Goal: Check status

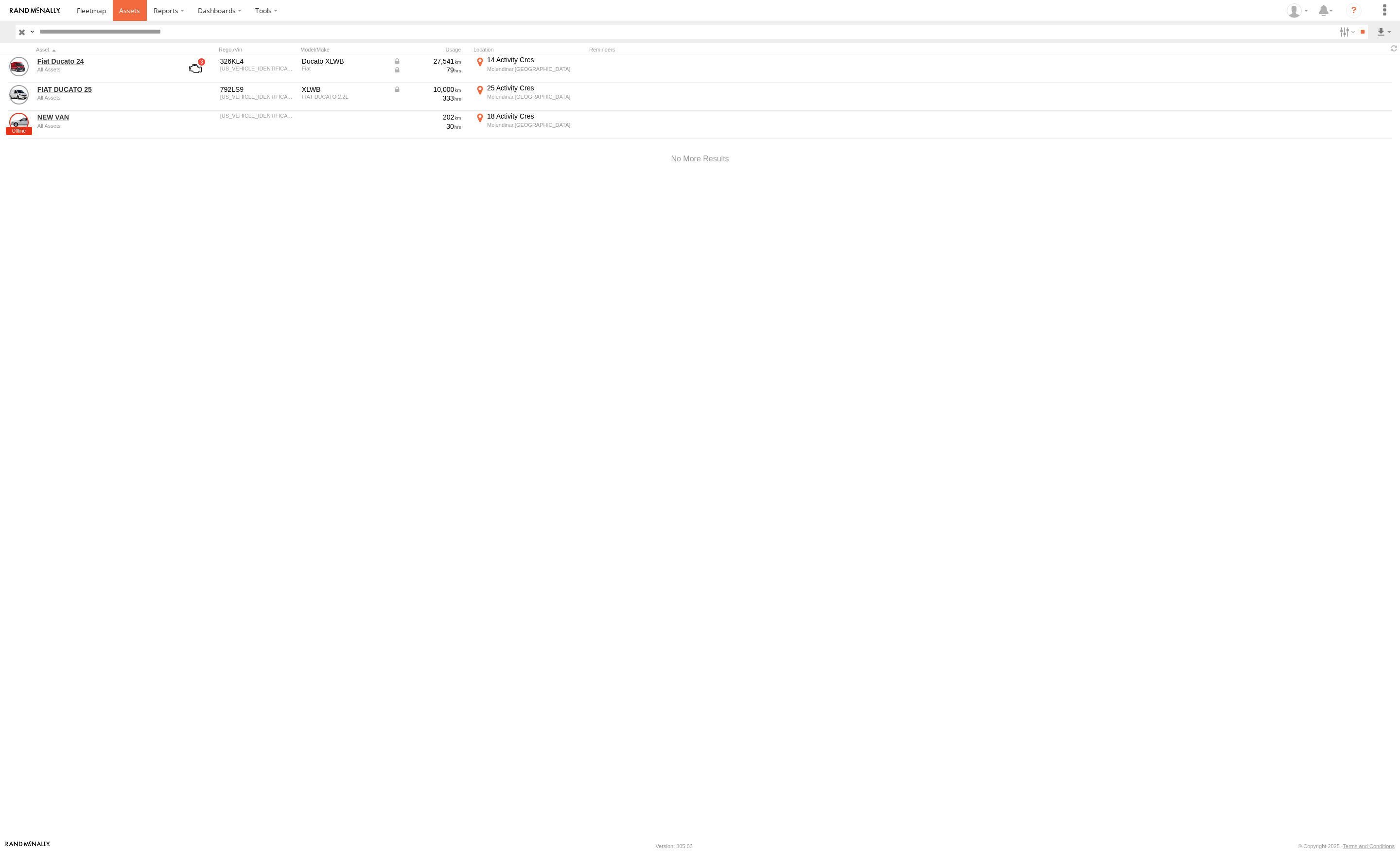
click at [128, 15] on span at bounding box center [129, 10] width 21 height 9
click at [183, 7] on label at bounding box center [169, 10] width 44 height 21
click at [175, 60] on span at bounding box center [173, 60] width 39 height 9
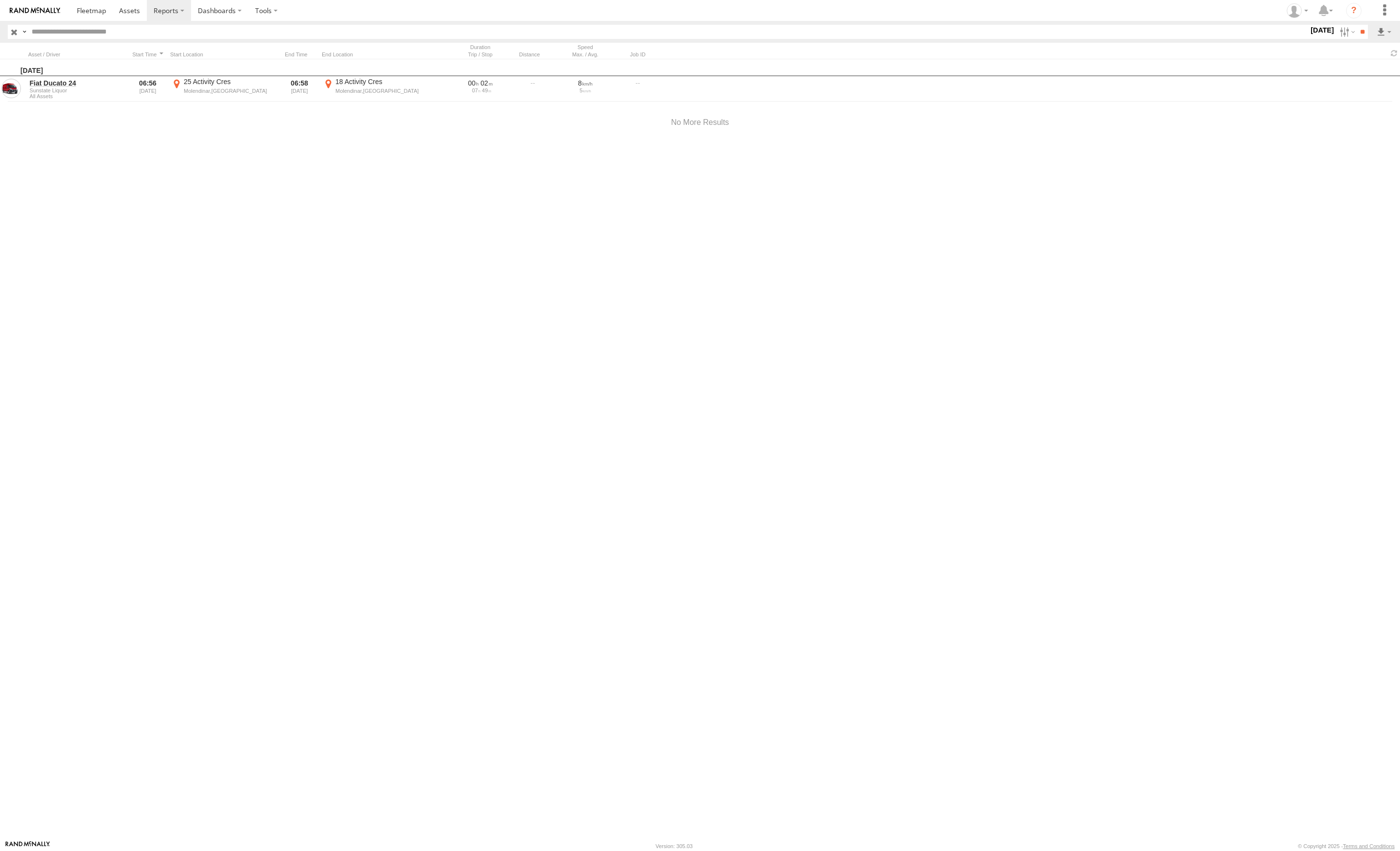
click at [1309, 30] on label "[DATE]" at bounding box center [1322, 31] width 28 height 11
click at [0, 0] on label at bounding box center [0, 0] width 0 height 0
click at [1359, 33] on input "**" at bounding box center [1362, 32] width 11 height 14
